Goal: Transaction & Acquisition: Purchase product/service

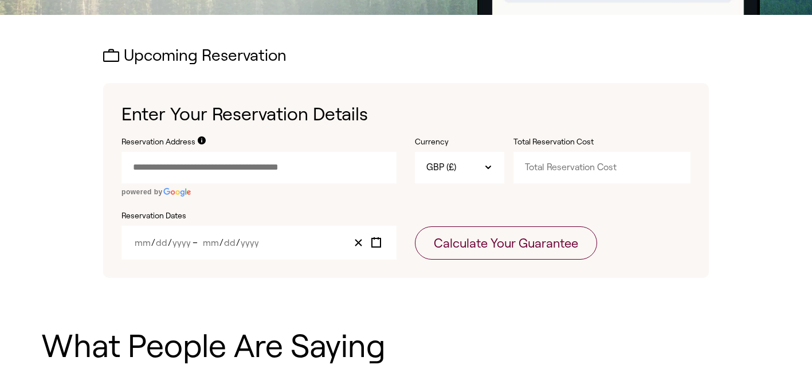
scroll to position [318, 0]
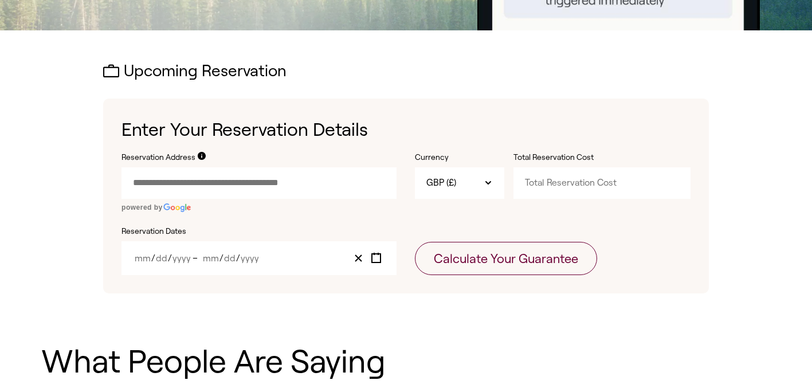
click at [292, 191] on input "Reservation Address" at bounding box center [258, 182] width 275 height 31
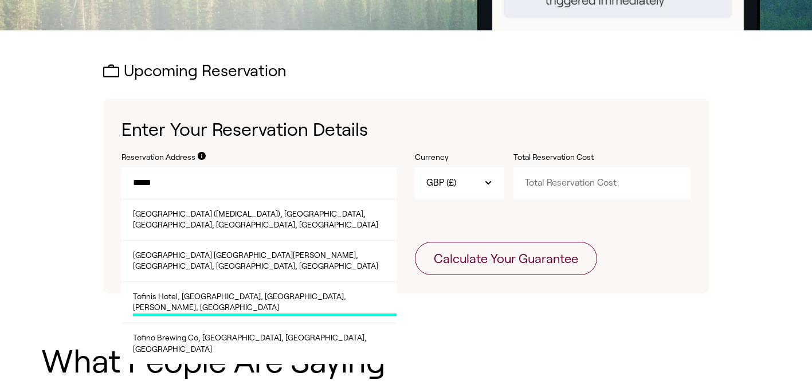
click at [270, 291] on span "Tofinis Hotel, [GEOGRAPHIC_DATA], [GEOGRAPHIC_DATA], [PERSON_NAME], [GEOGRAPHIC…" at bounding box center [264, 303] width 263 height 25
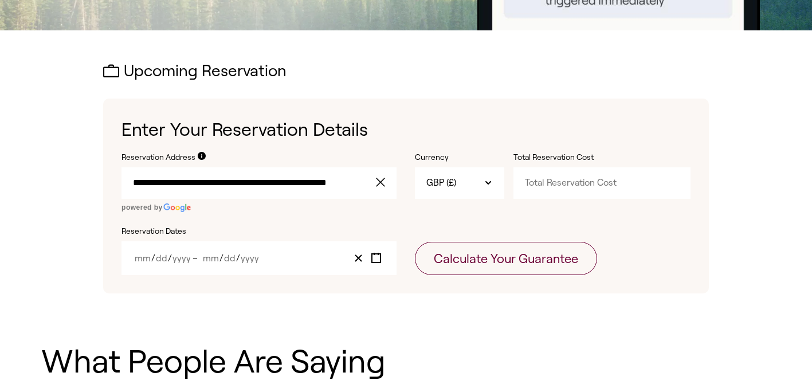
type input "**********"
click at [565, 183] on input "Total Reservation Cost" at bounding box center [601, 182] width 176 height 31
type input "3400"
click at [302, 253] on div "/ / – / /" at bounding box center [258, 258] width 275 height 34
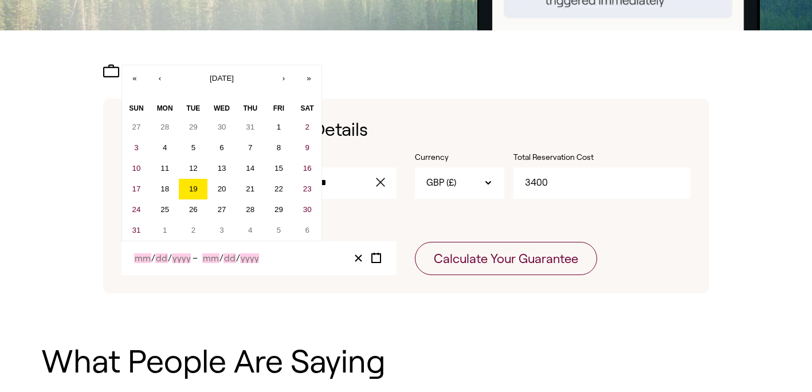
click at [182, 259] on input "Year" at bounding box center [181, 258] width 19 height 10
click at [309, 78] on button "»" at bounding box center [308, 77] width 25 height 25
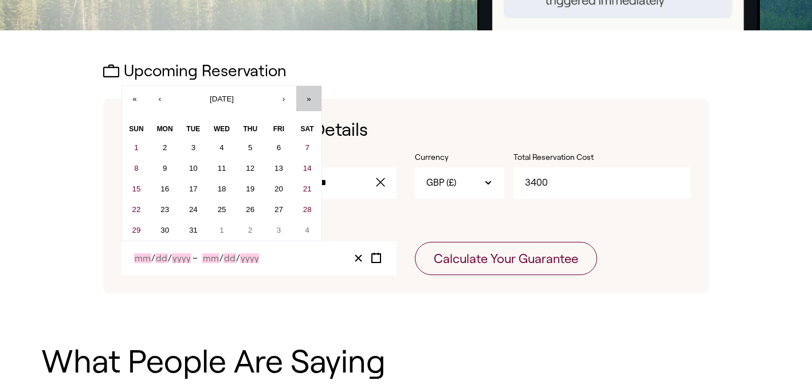
click at [309, 102] on button "»" at bounding box center [308, 98] width 25 height 25
click at [282, 97] on button "›" at bounding box center [283, 98] width 25 height 25
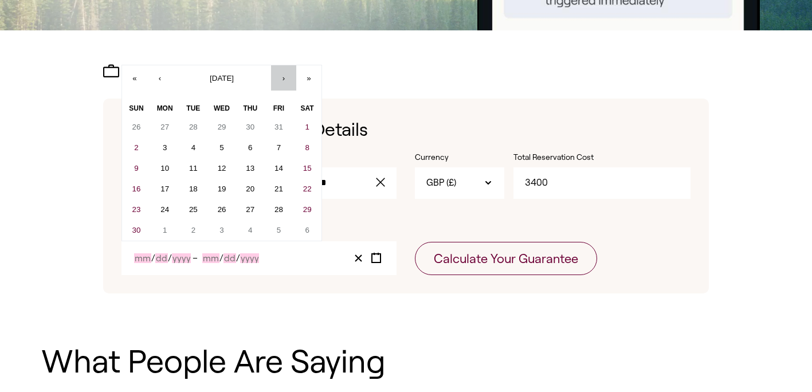
click at [279, 78] on button "›" at bounding box center [283, 77] width 25 height 25
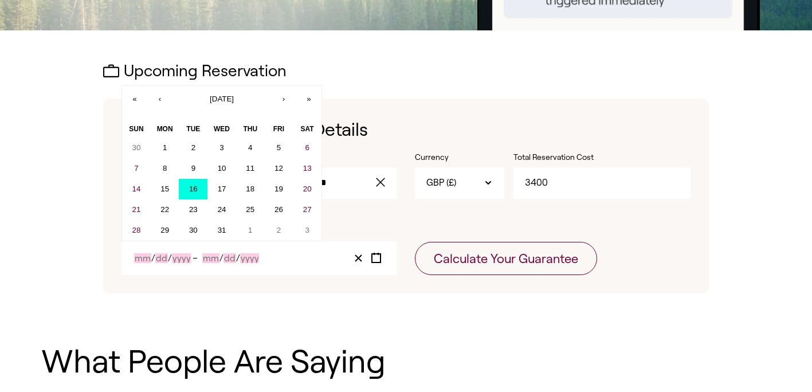
click at [192, 183] on button "16" at bounding box center [193, 189] width 29 height 21
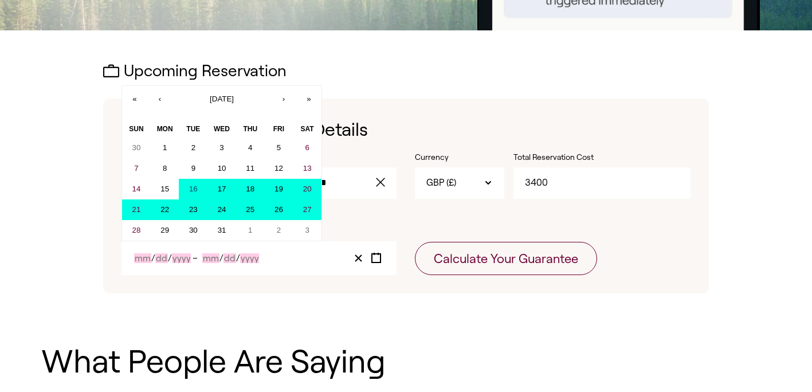
click at [308, 202] on button "27" at bounding box center [307, 209] width 29 height 21
type input "10"
type input "16"
type input "2029"
type input "10"
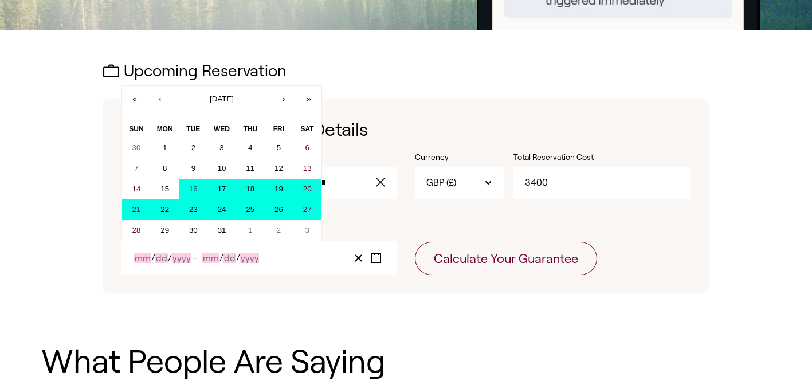
type input "27"
type input "2029"
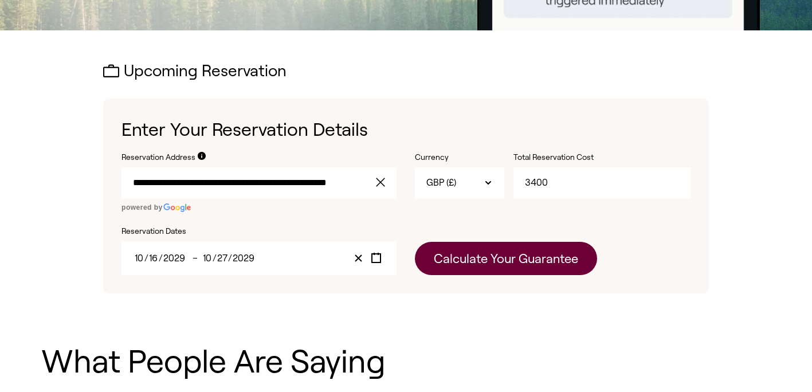
click at [473, 259] on button "Calculate Your Guarantee" at bounding box center [506, 258] width 182 height 33
